Goal: Information Seeking & Learning: Find contact information

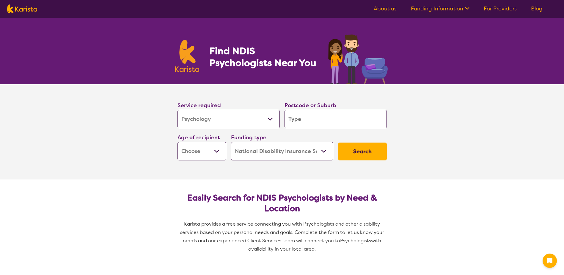
select select "Psychology"
select select "NDIS"
select select "Psychology"
select select "NDIS"
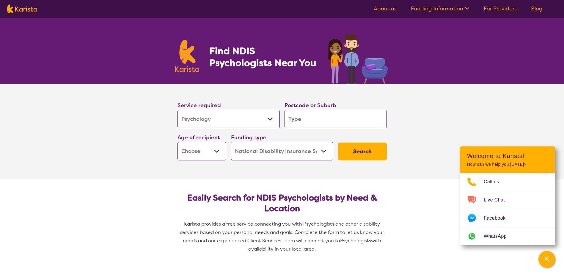
click at [267, 118] on select "Allied Health Assistant Assessment ([MEDICAL_DATA] or [MEDICAL_DATA]) Behaviour…" at bounding box center [228, 119] width 102 height 18
click at [267, 119] on select "Allied Health Assistant Assessment ([MEDICAL_DATA] or [MEDICAL_DATA]) Behaviour…" at bounding box center [228, 119] width 102 height 18
click at [306, 118] on input "search" at bounding box center [335, 119] width 102 height 18
type input "2"
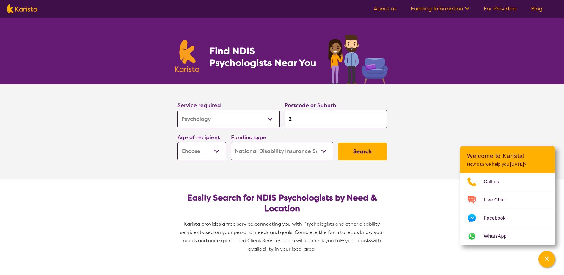
type input "22"
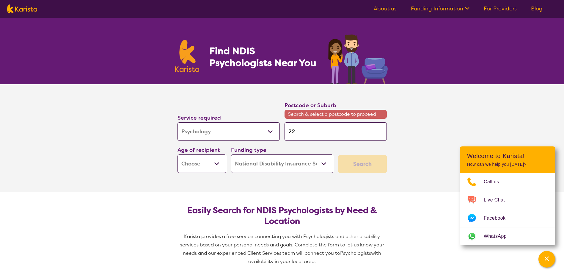
type input "225"
type input "2259"
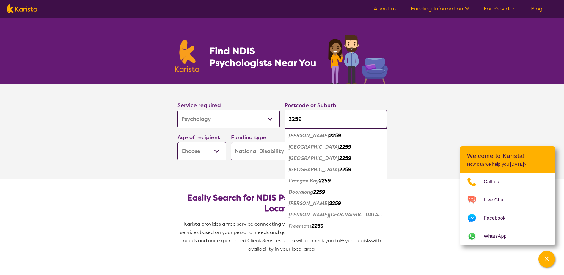
type input "2259"
click at [315, 193] on em "2259" at bounding box center [319, 192] width 12 height 6
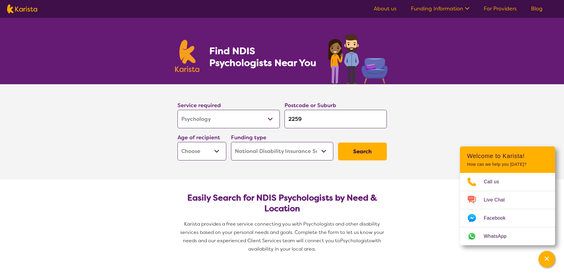
click at [221, 154] on select "Early Childhood - 0 to 9 Child - 10 to 11 Adolescent - 12 to 17 Adult - 18 to 6…" at bounding box center [201, 151] width 49 height 18
select select "CH"
click at [177, 142] on select "Early Childhood - 0 to 9 Child - 10 to 11 Adolescent - 12 to 17 Adult - 18 to 6…" at bounding box center [201, 151] width 49 height 18
select select "CH"
click at [359, 149] on button "Search" at bounding box center [362, 151] width 49 height 18
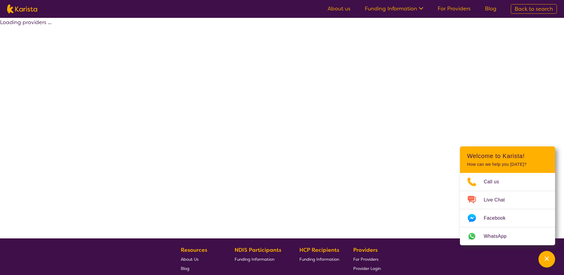
select select "by_score"
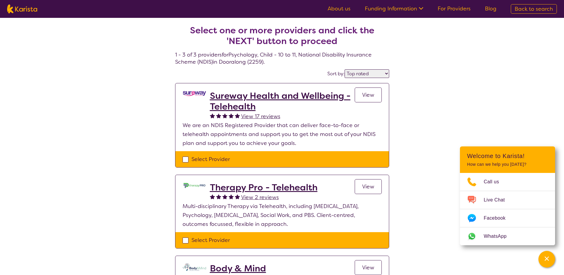
click at [254, 96] on h2 "Sureway Health and Wellbeing - Telehealth" at bounding box center [282, 100] width 145 height 21
